Goal: Task Accomplishment & Management: Manage account settings

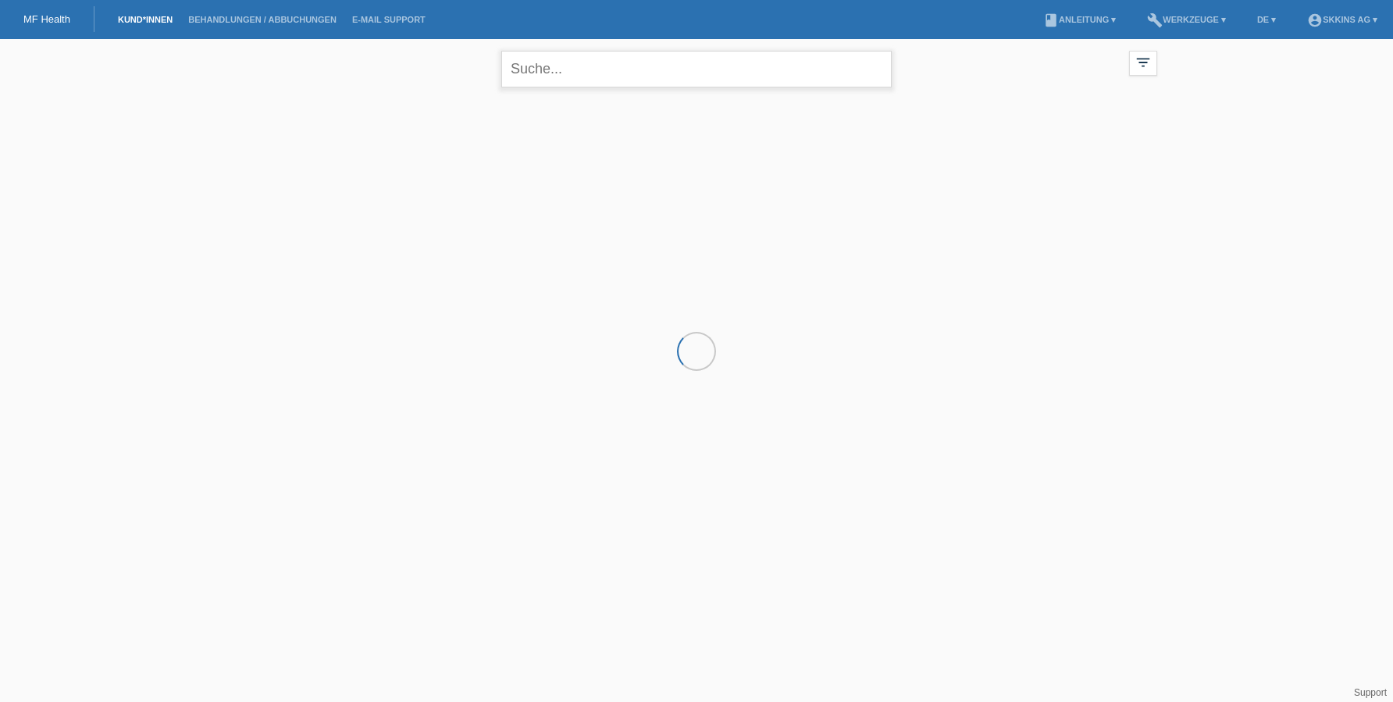
click at [532, 67] on input "text" at bounding box center [696, 69] width 390 height 37
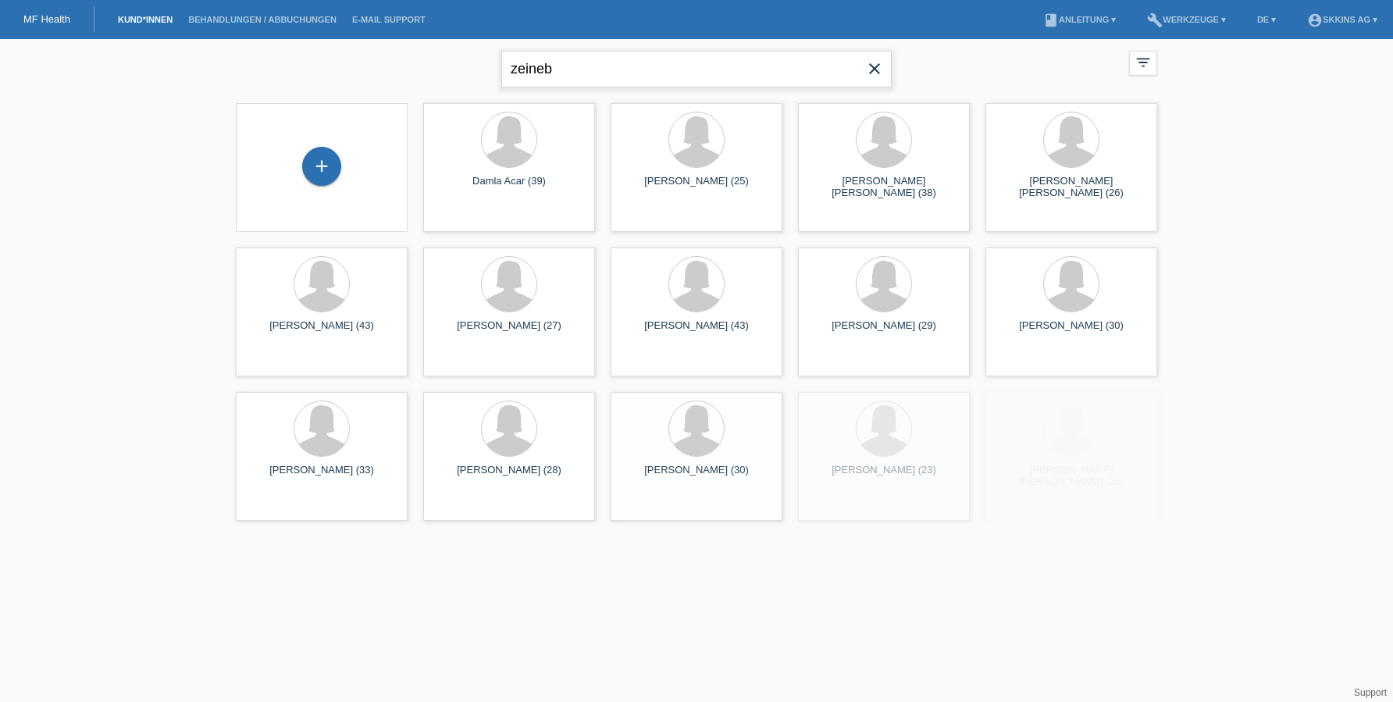
type input "zeineb"
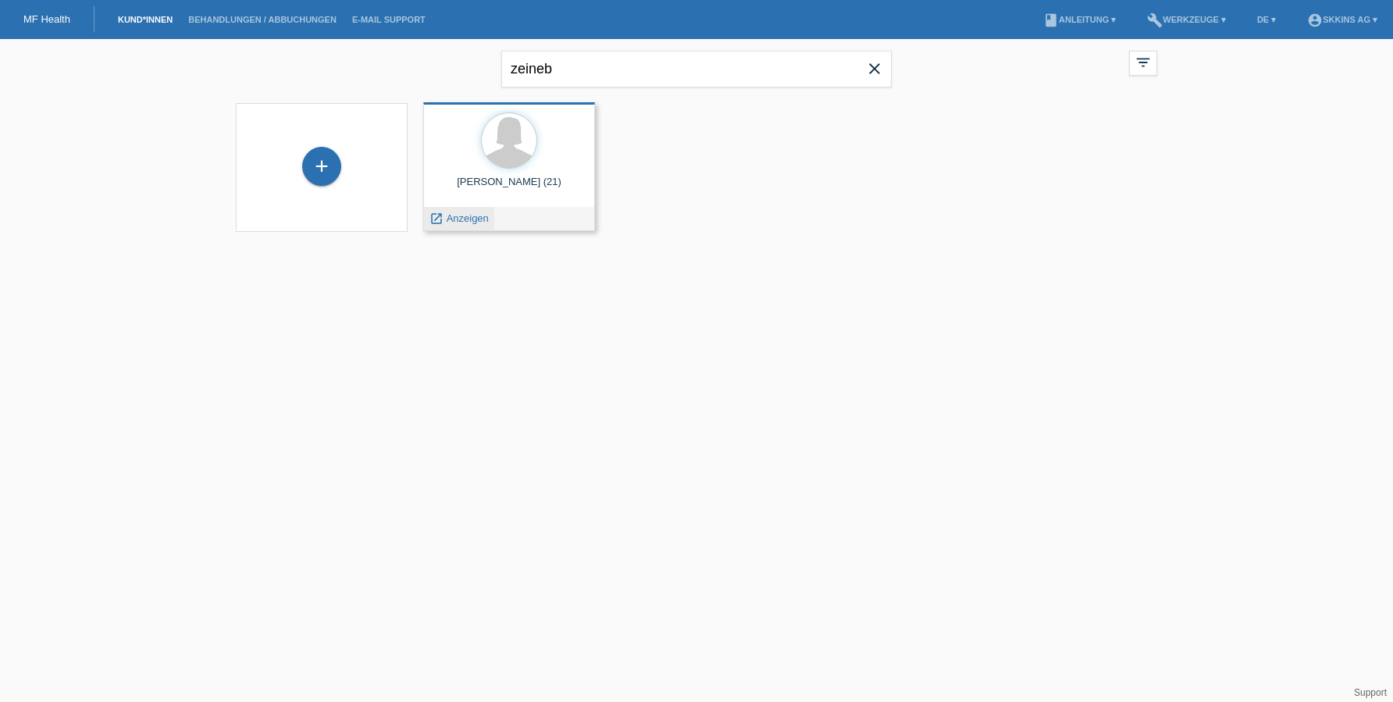
click at [476, 215] on span "Anzeigen" at bounding box center [468, 218] width 42 height 12
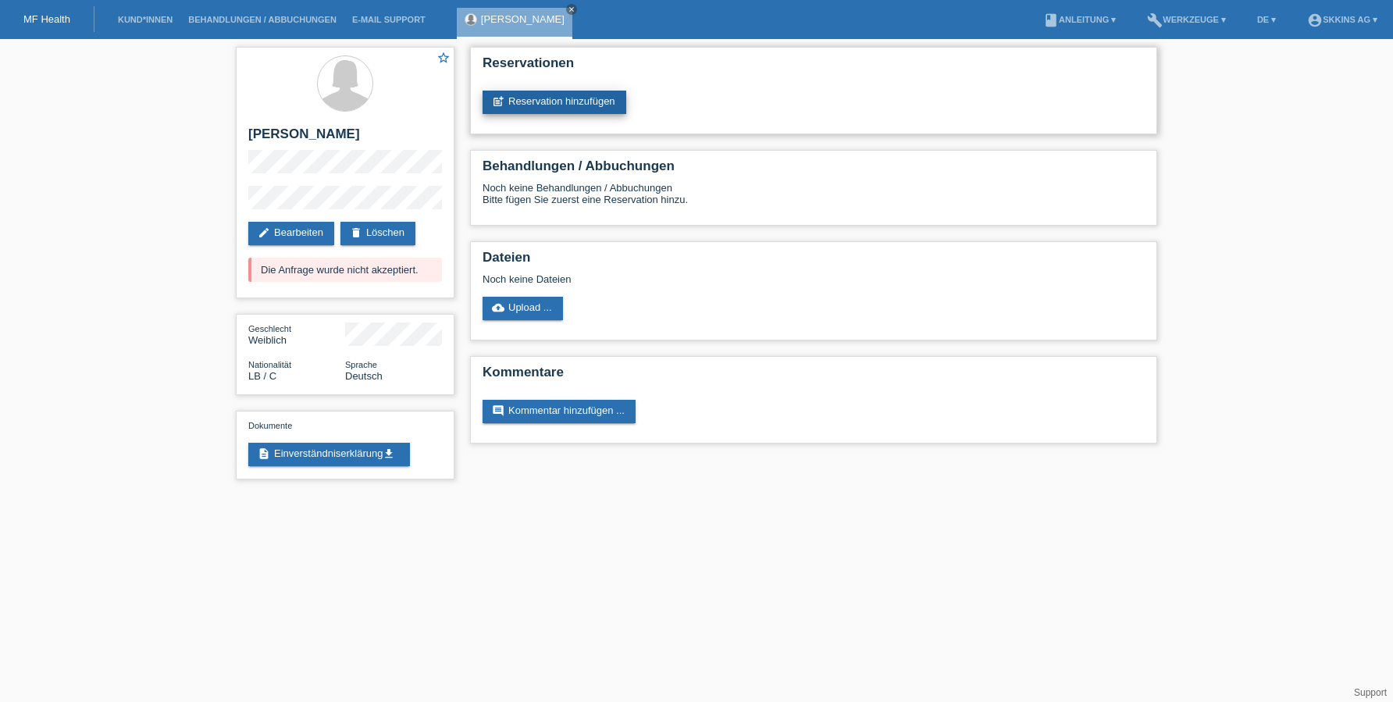
click at [540, 102] on link "post_add Reservation hinzufügen" at bounding box center [555, 102] width 144 height 23
click at [319, 239] on link "edit Bearbeiten" at bounding box center [291, 233] width 86 height 23
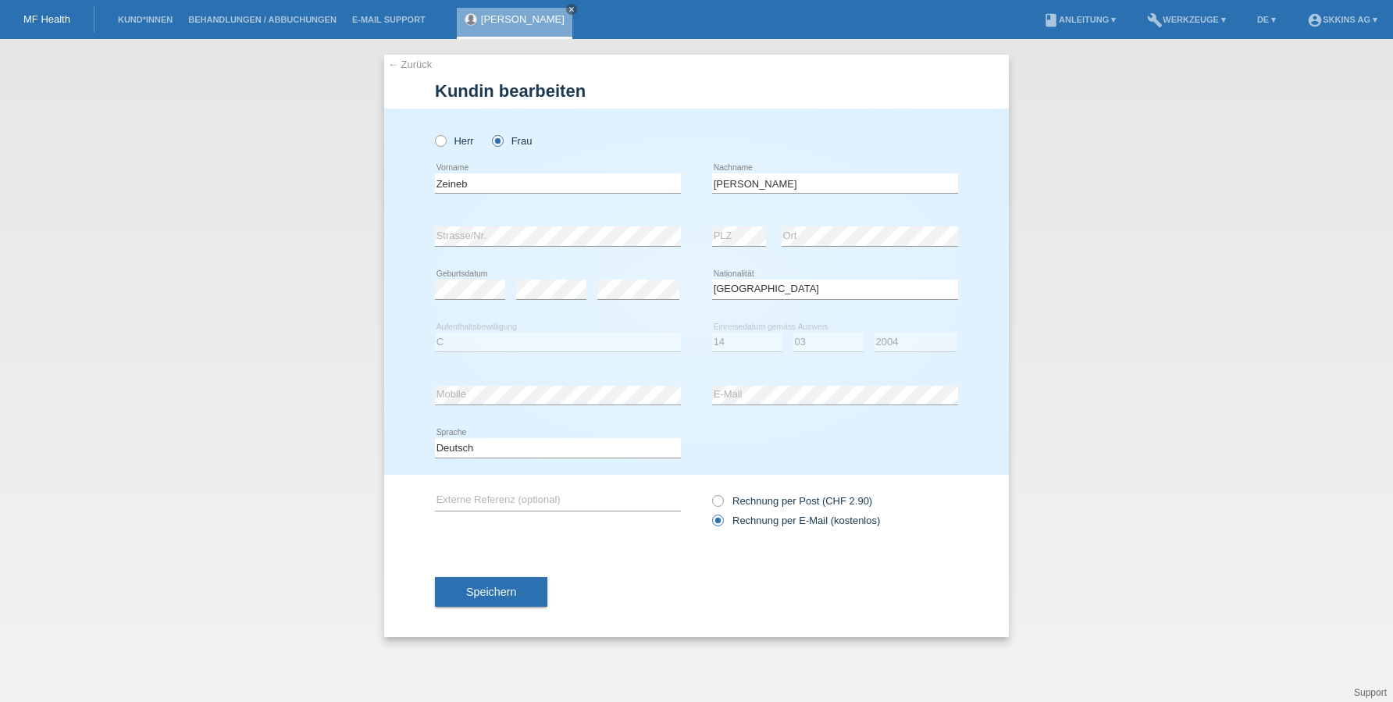
select select "LB"
select select "C"
select select "14"
select select "03"
select select "2004"
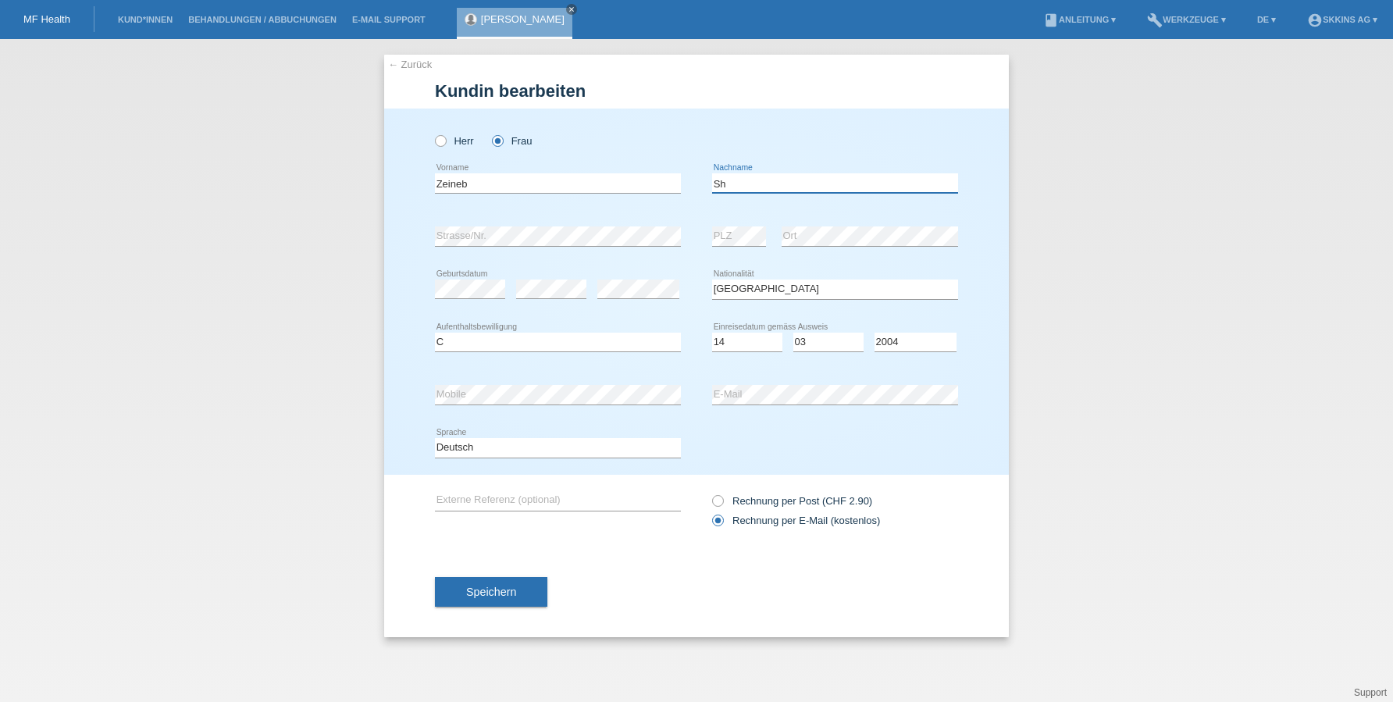
type input "S"
type input "chreif"
click at [531, 586] on button "Speichern" at bounding box center [491, 592] width 112 height 30
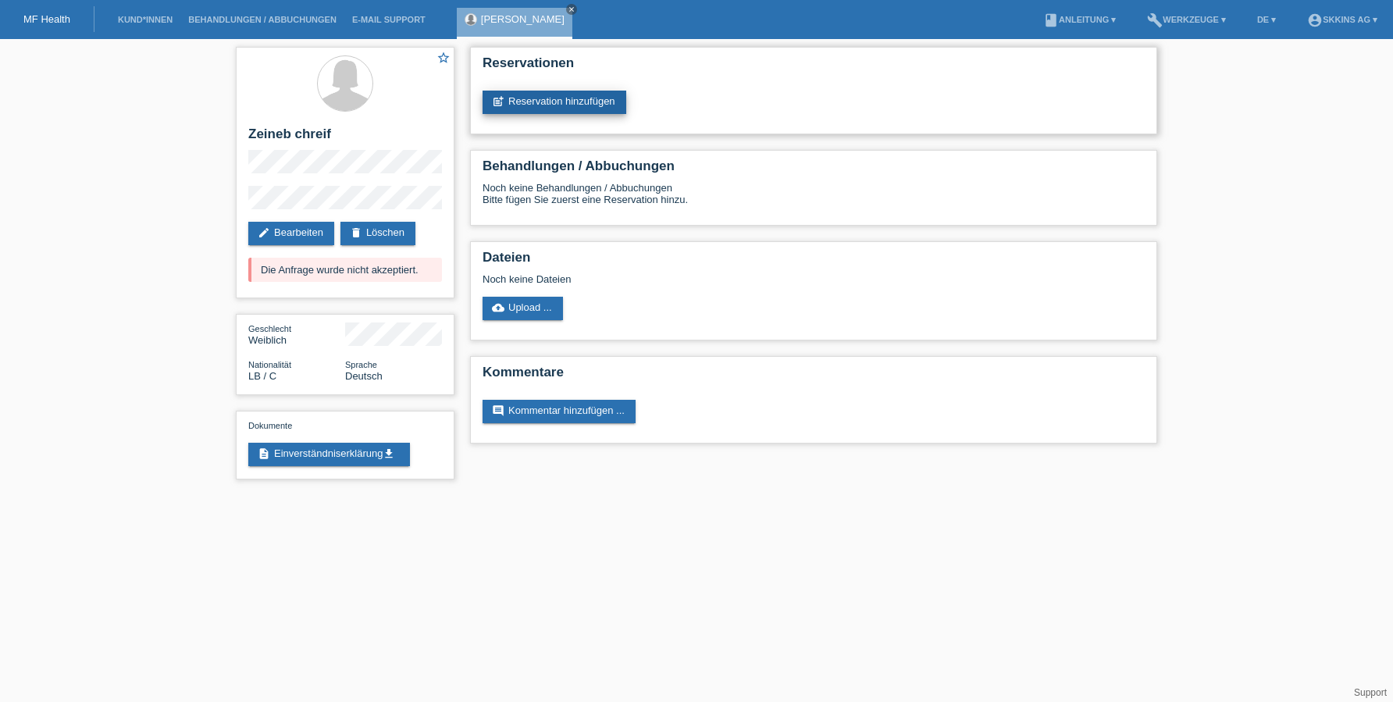
click at [550, 101] on link "post_add Reservation hinzufügen" at bounding box center [555, 102] width 144 height 23
click at [306, 235] on link "edit Bearbeiten" at bounding box center [291, 233] width 86 height 23
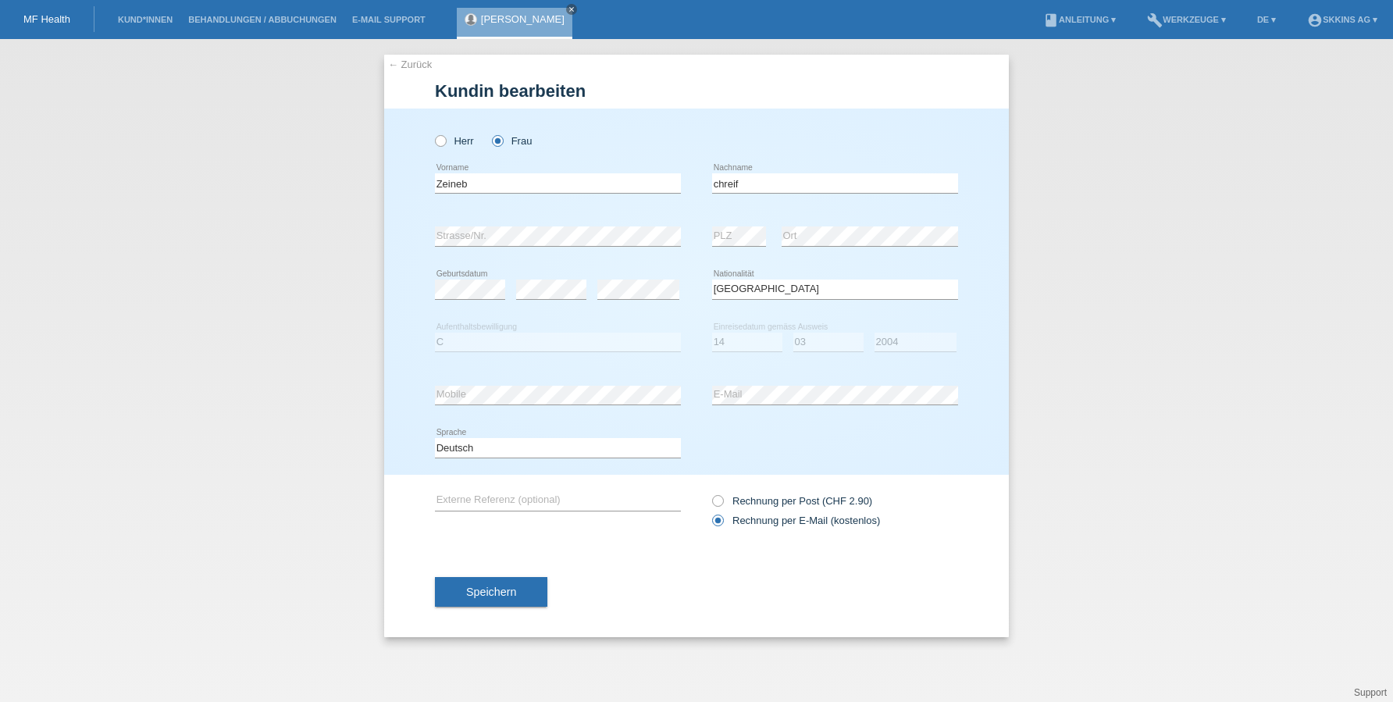
select select "LB"
select select "C"
select select "14"
select select "03"
select select "2004"
